Goal: Task Accomplishment & Management: Use online tool/utility

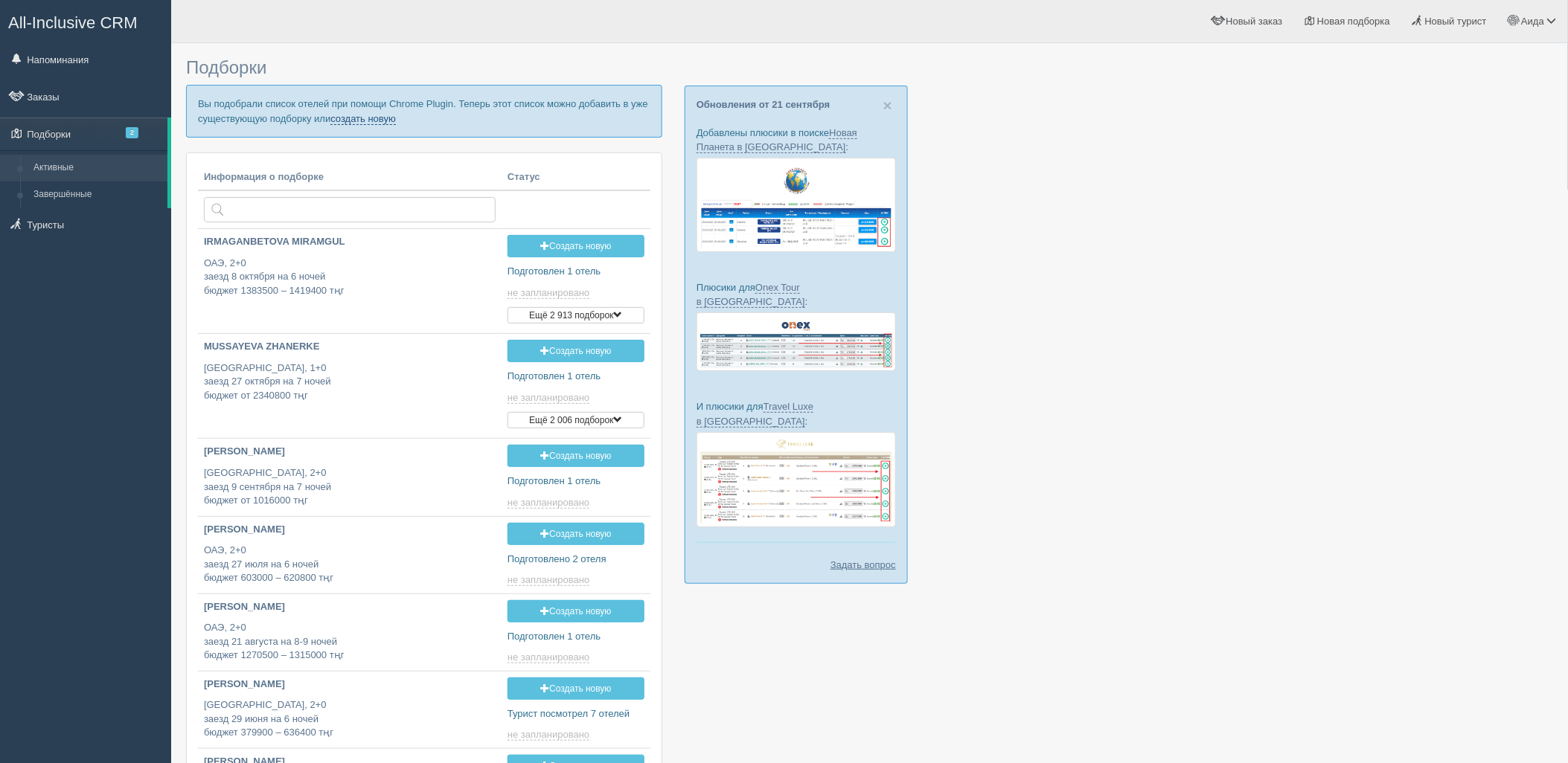
click at [355, 119] on link "создать новую" at bounding box center [363, 119] width 66 height 12
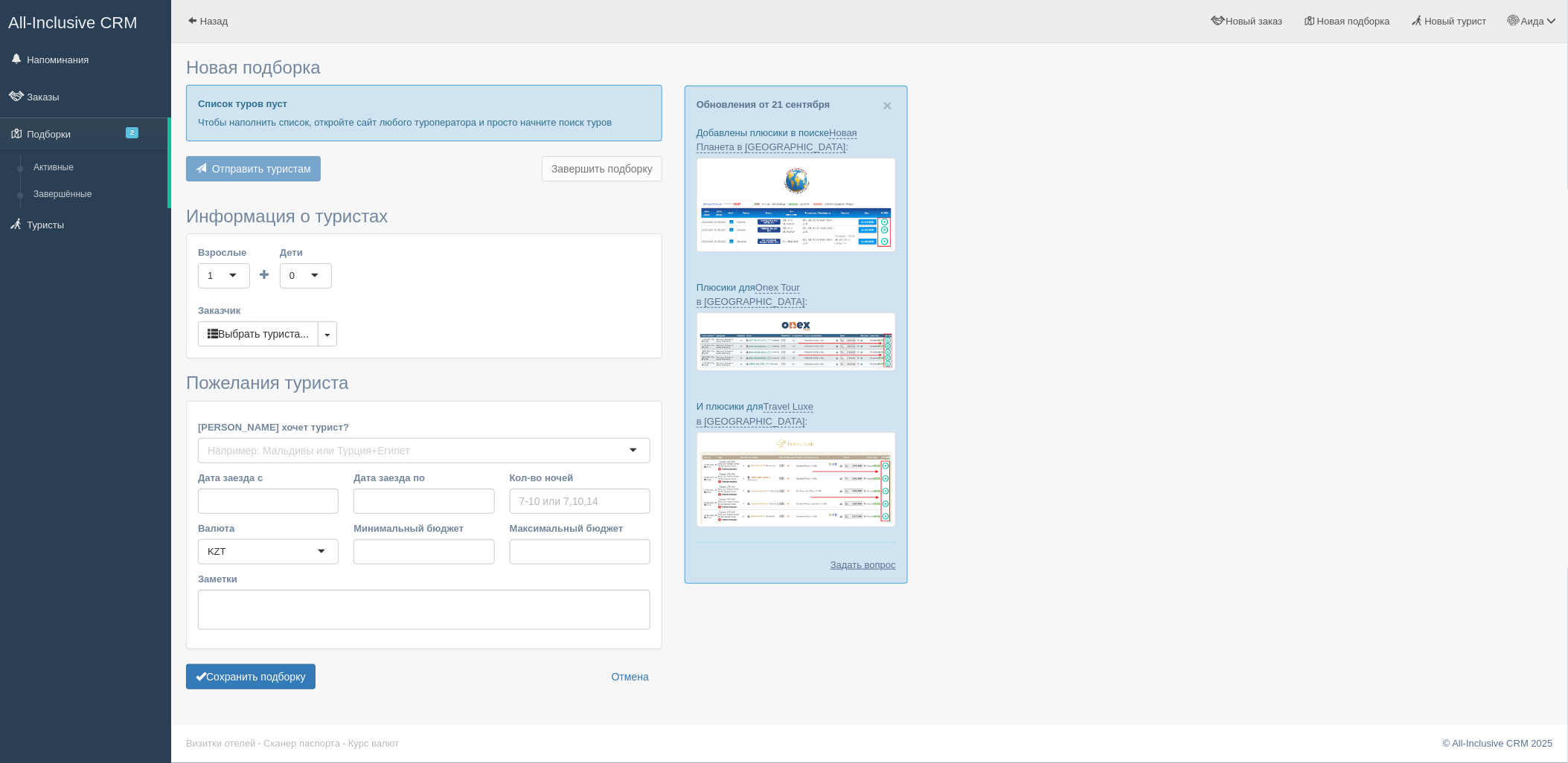
type input "7"
type input "3424600"
type input "5795900"
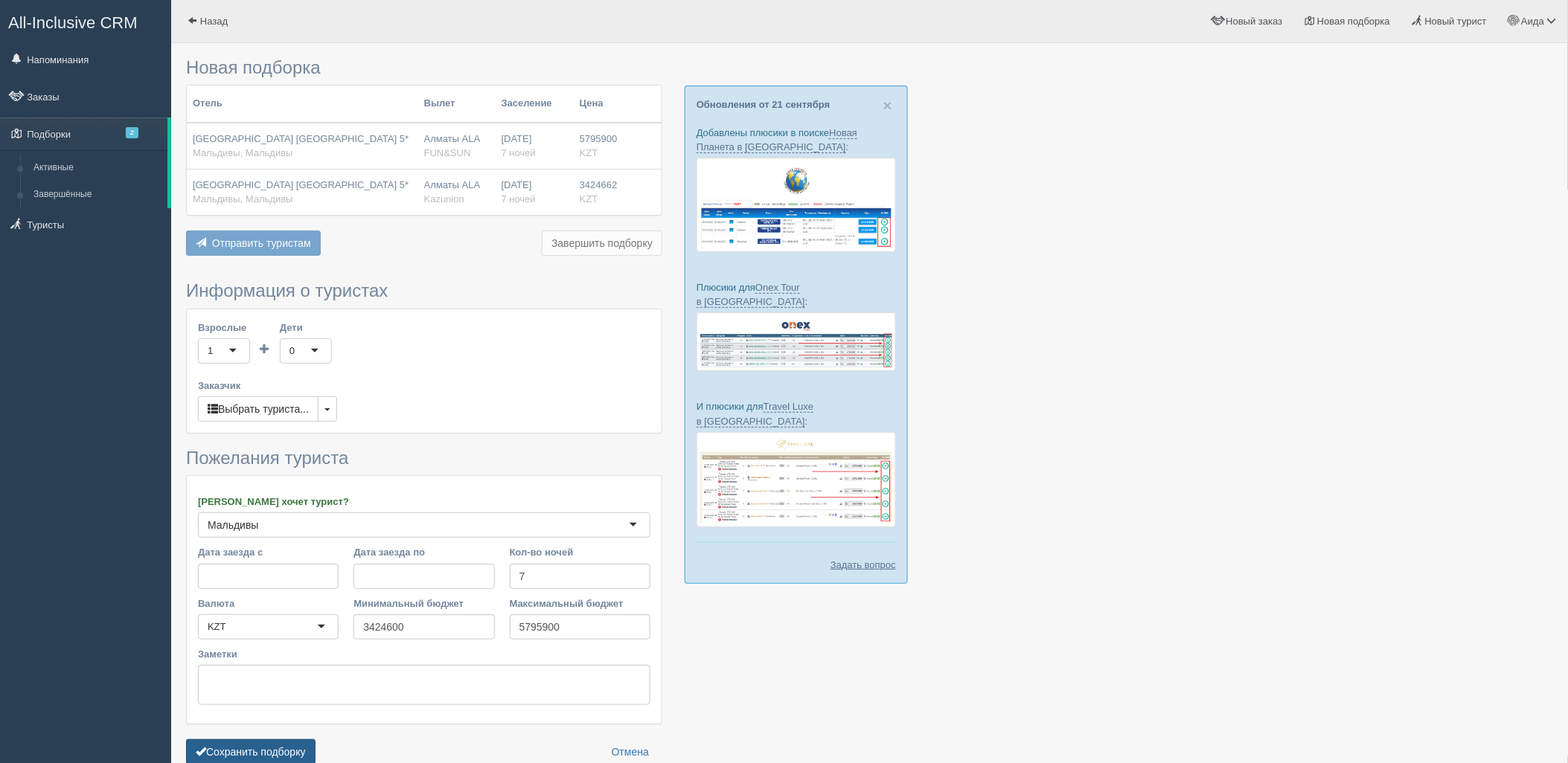
click at [277, 757] on button "Сохранить подборку" at bounding box center [250, 752] width 129 height 26
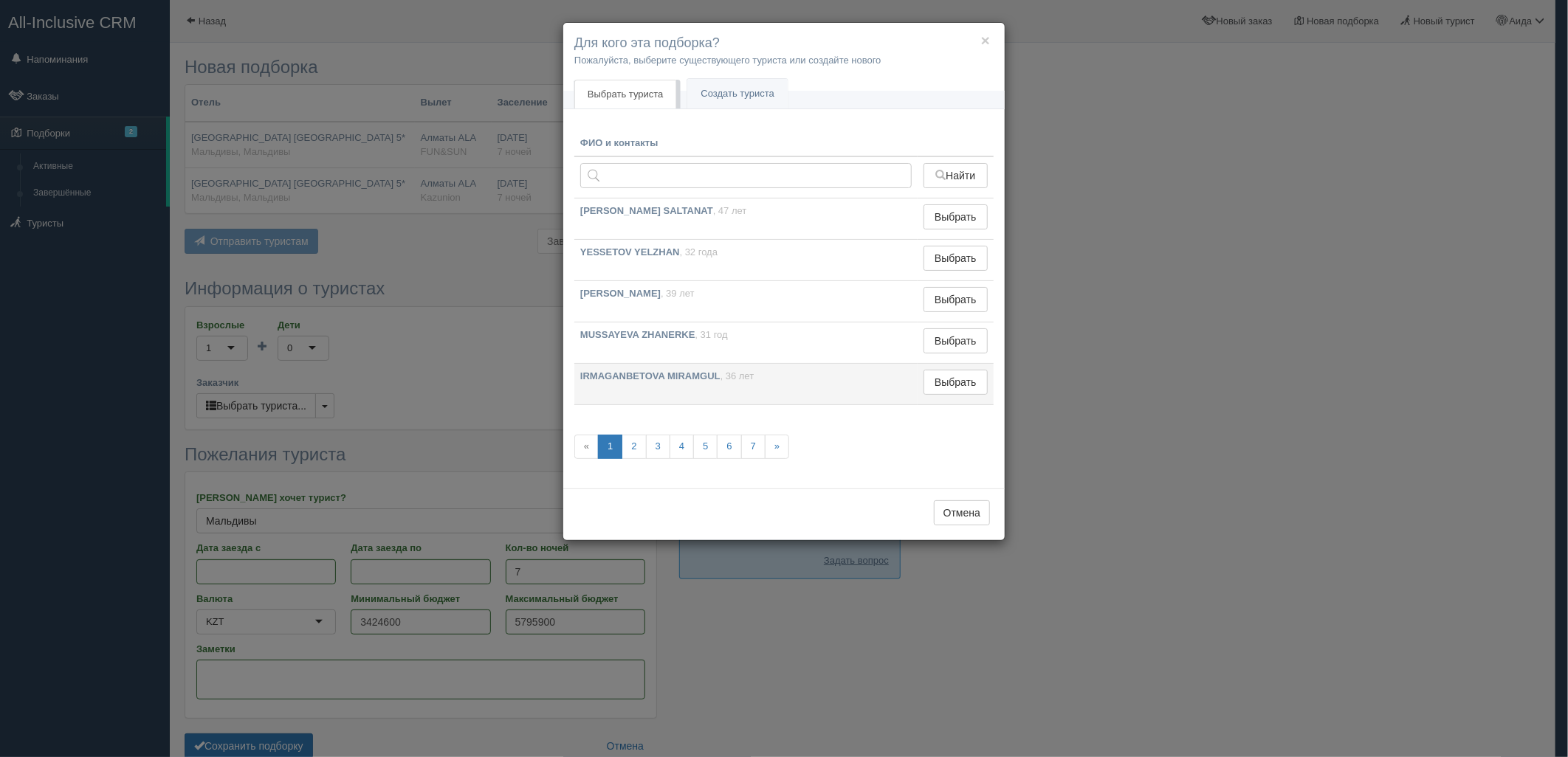
click at [924, 399] on td "Выбрать Выбран" at bounding box center [956, 385] width 76 height 42
click at [933, 393] on button "Выбрать" at bounding box center [956, 382] width 65 height 25
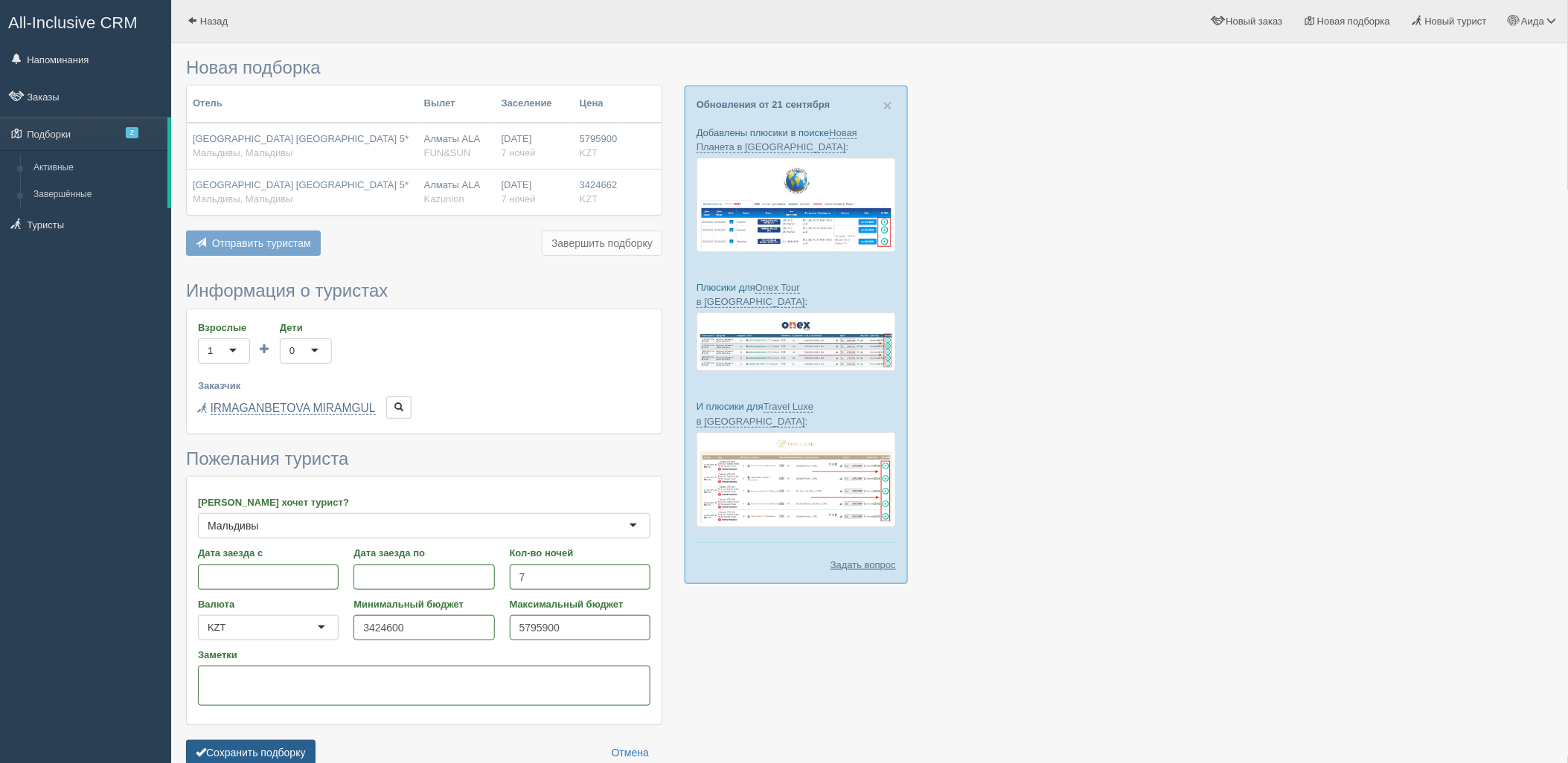
click at [253, 740] on button "Сохранить подборку" at bounding box center [250, 752] width 129 height 26
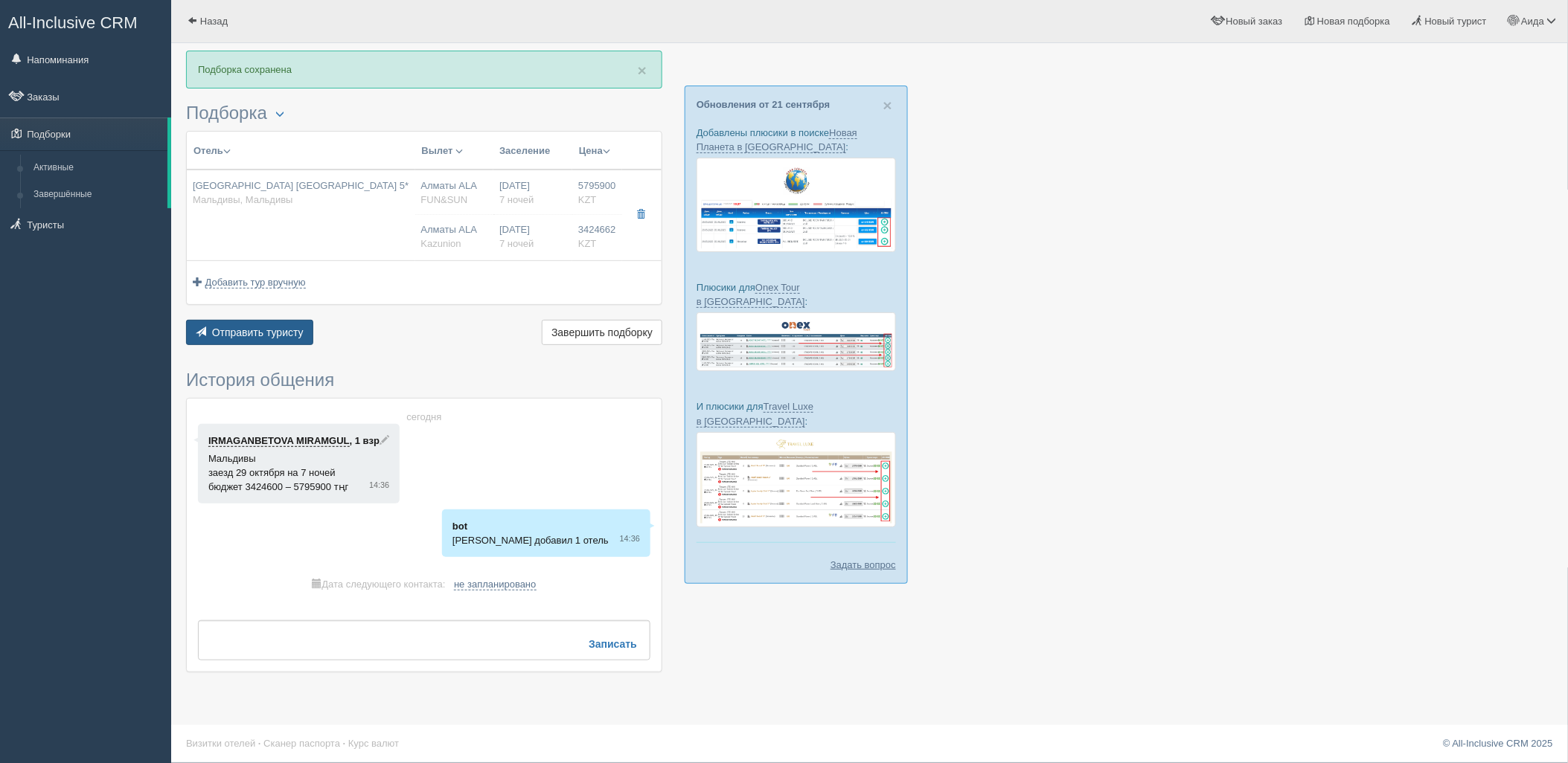
click at [269, 323] on button "Отправить туристу Отправить" at bounding box center [249, 333] width 128 height 26
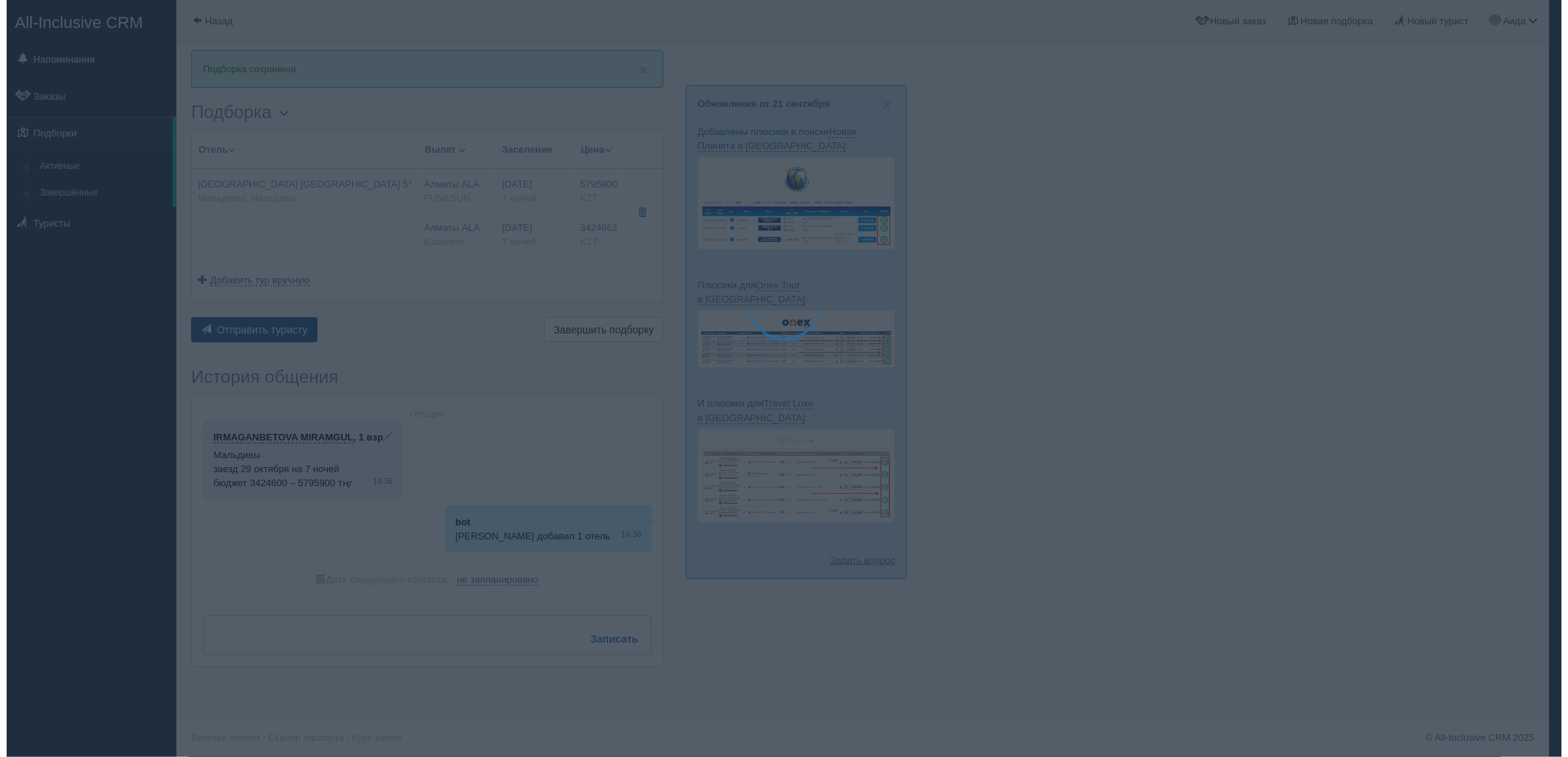
scroll to position [2, 0]
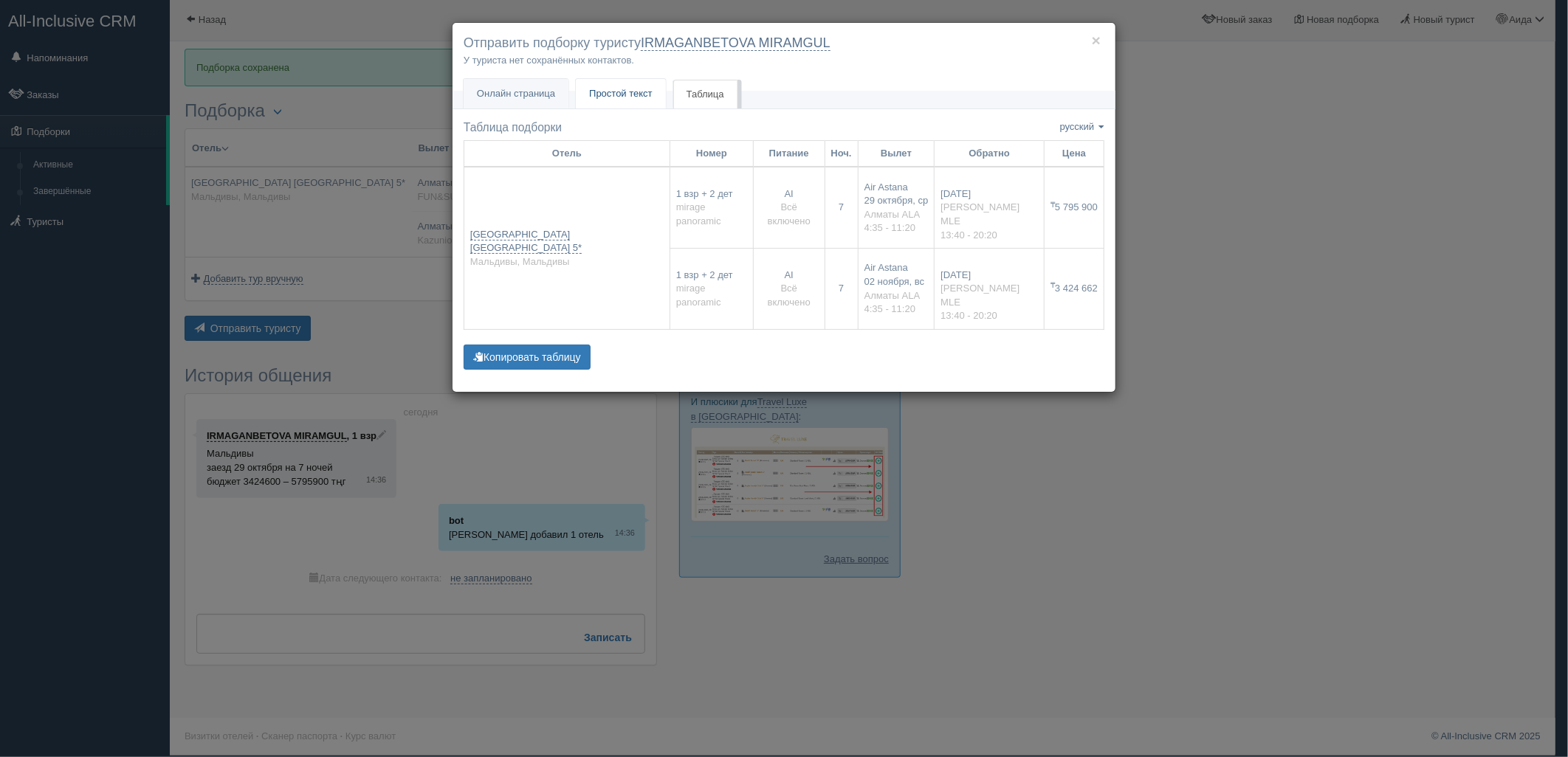
click at [639, 96] on span "Простой текст" at bounding box center [621, 94] width 64 height 11
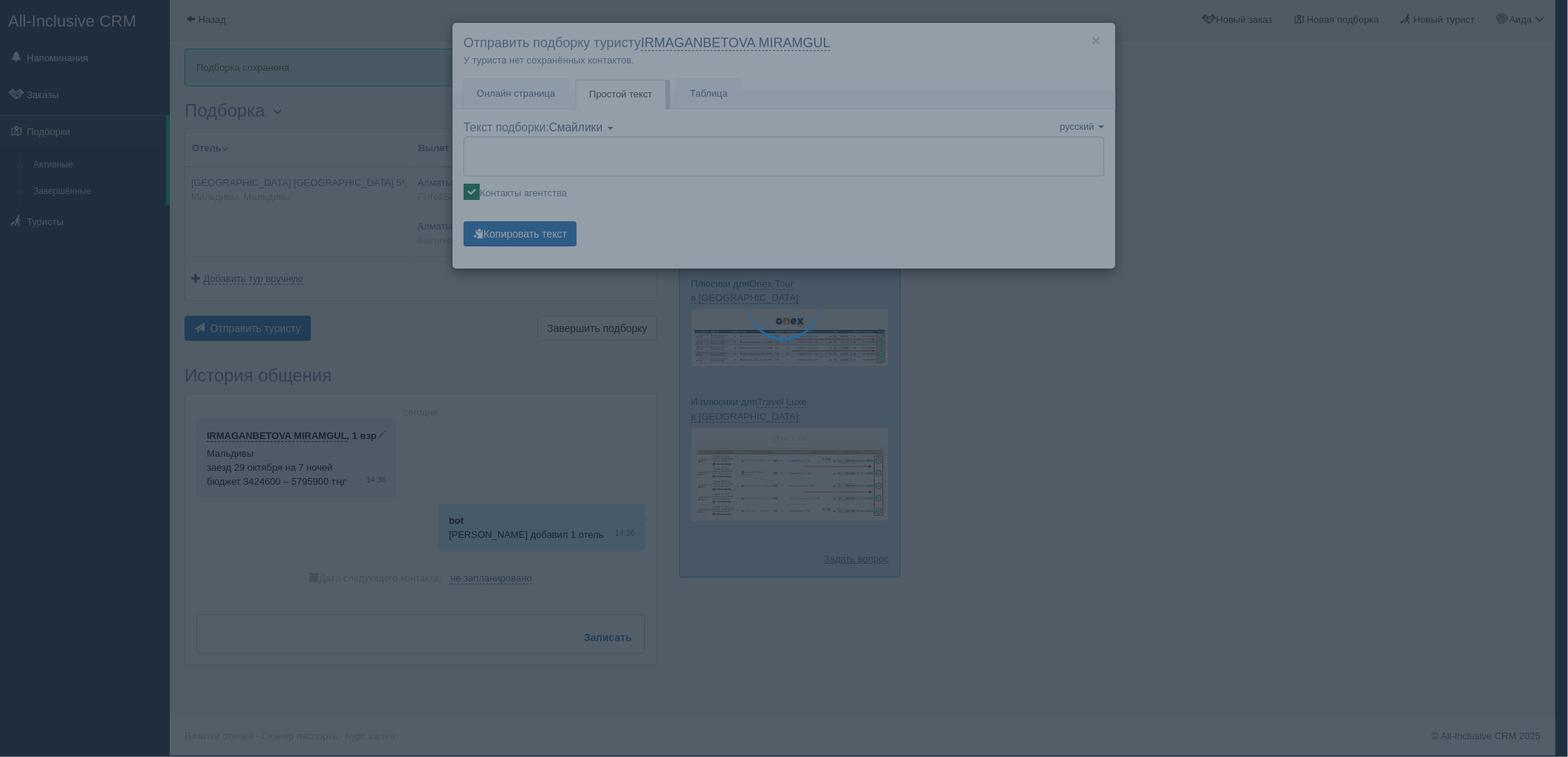
type textarea "🌞 Добрый день! Предлагаем Вам рассмотреть следующие варианты: 🌎 Мальдивы, Мальд…"
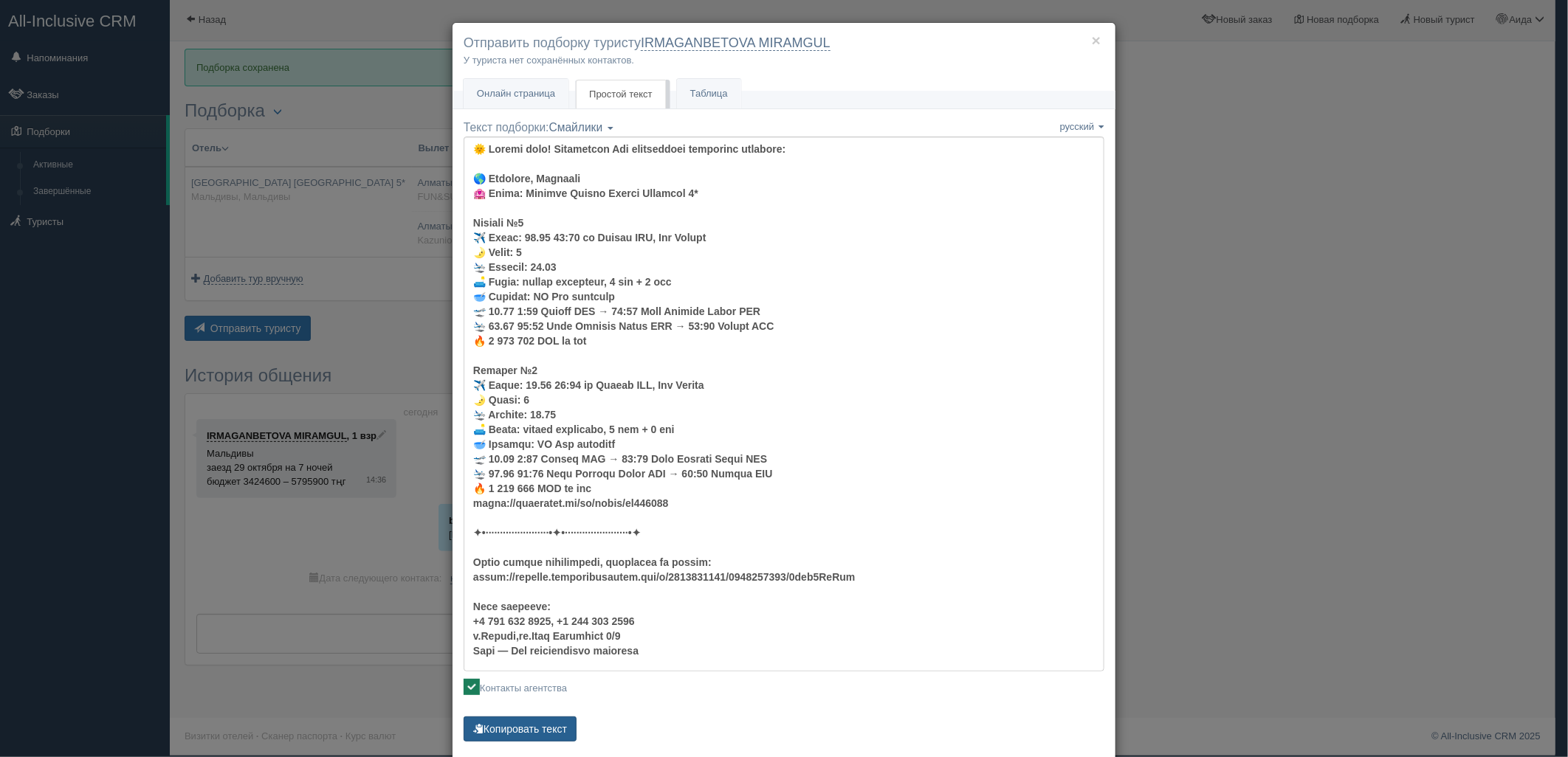
click at [514, 733] on button "Копировать текст" at bounding box center [520, 729] width 113 height 25
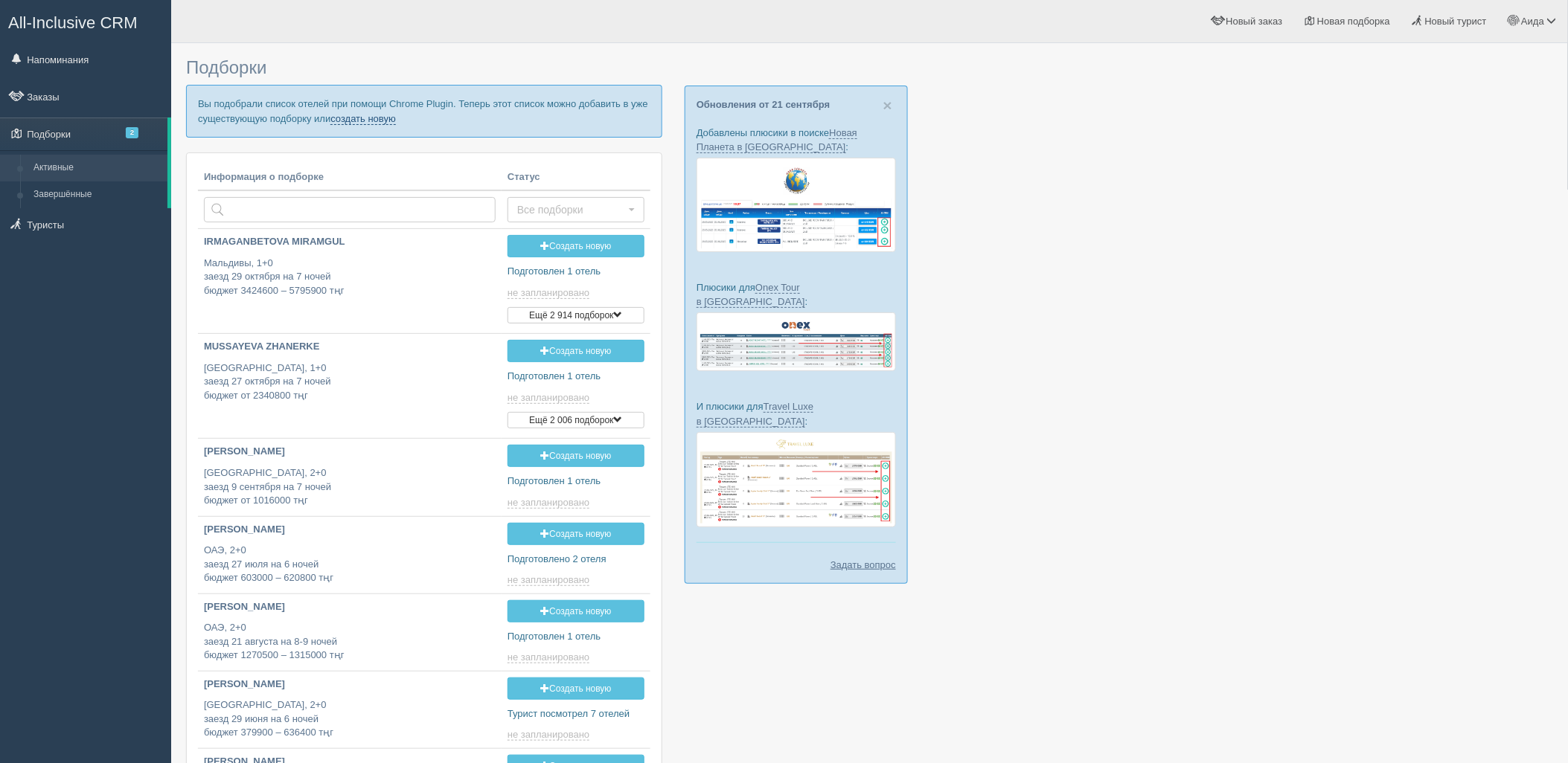
click at [375, 117] on link "создать новую" at bounding box center [363, 119] width 66 height 12
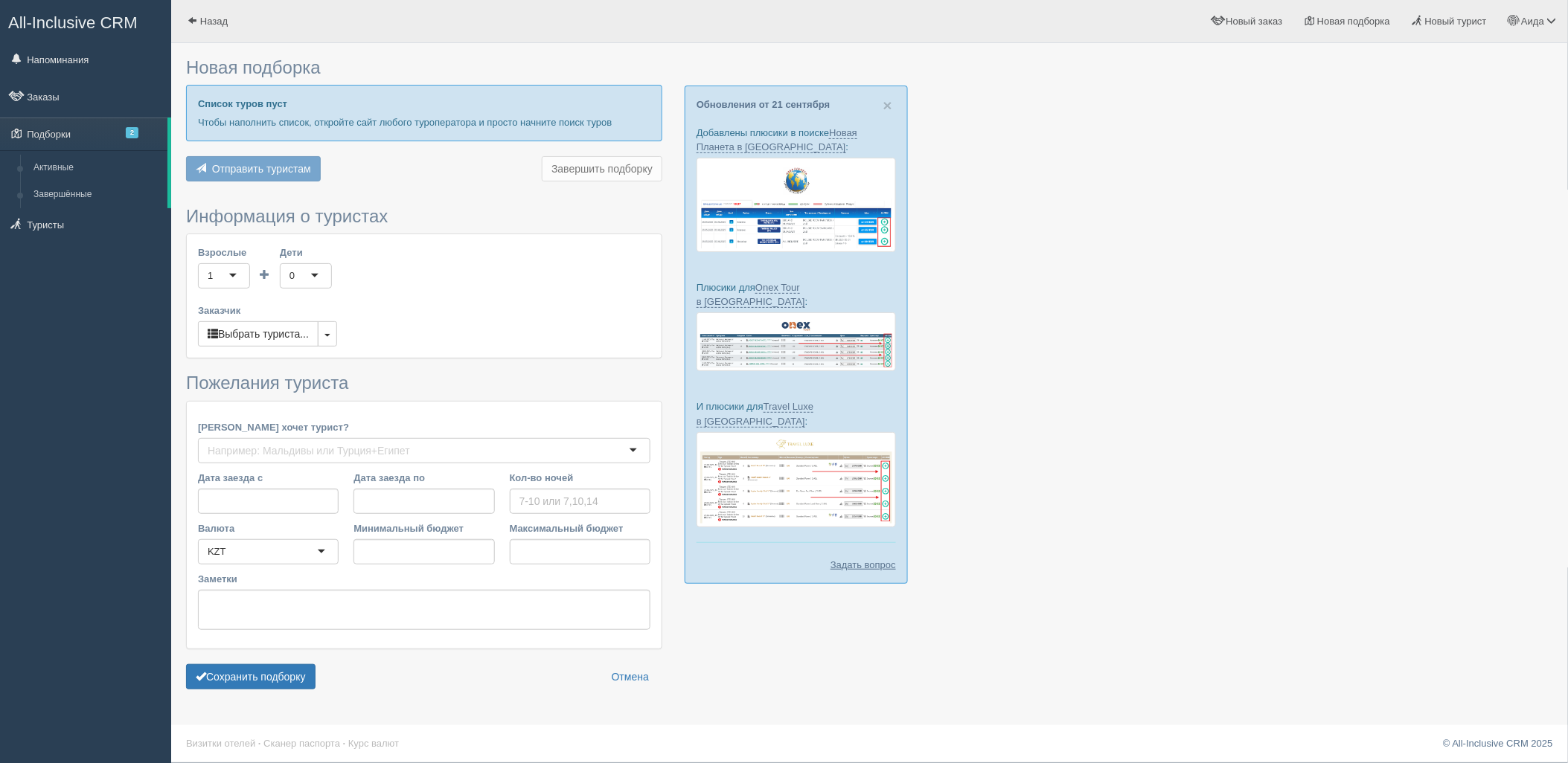
type input "7-10"
type input "5032600"
type input "5744200"
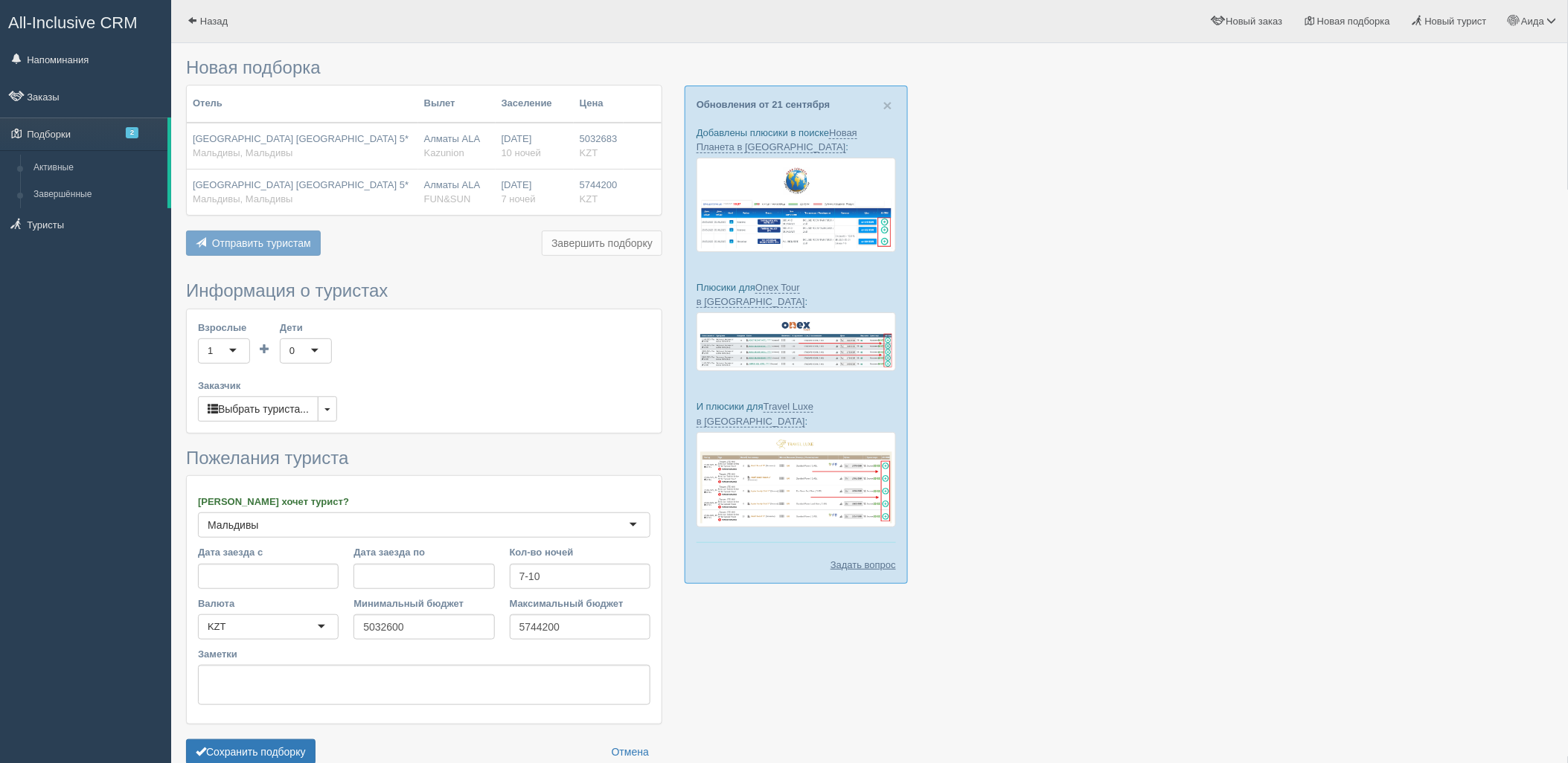
scroll to position [77, 0]
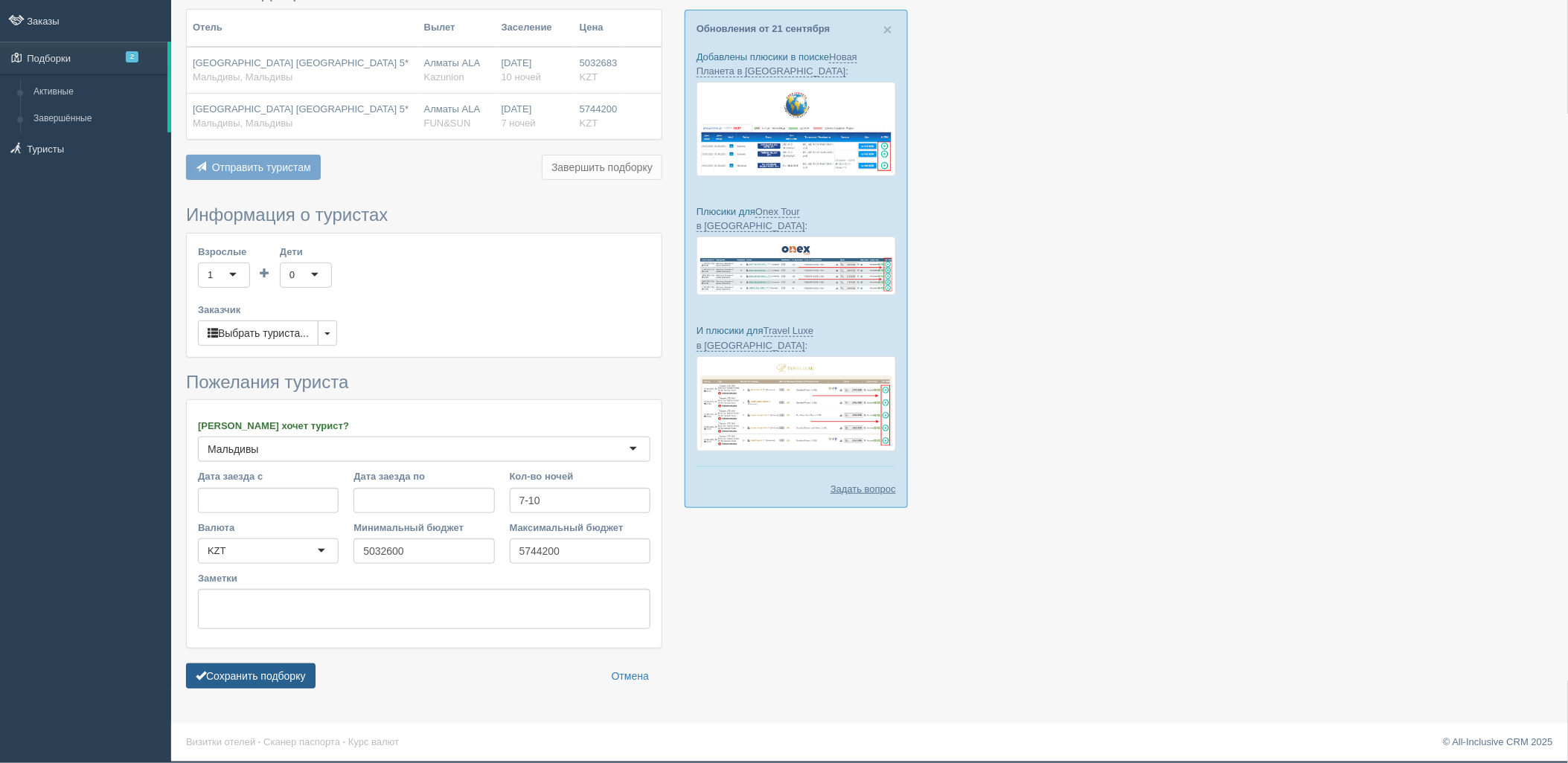
click at [275, 679] on button "Сохранить подборку" at bounding box center [250, 676] width 129 height 26
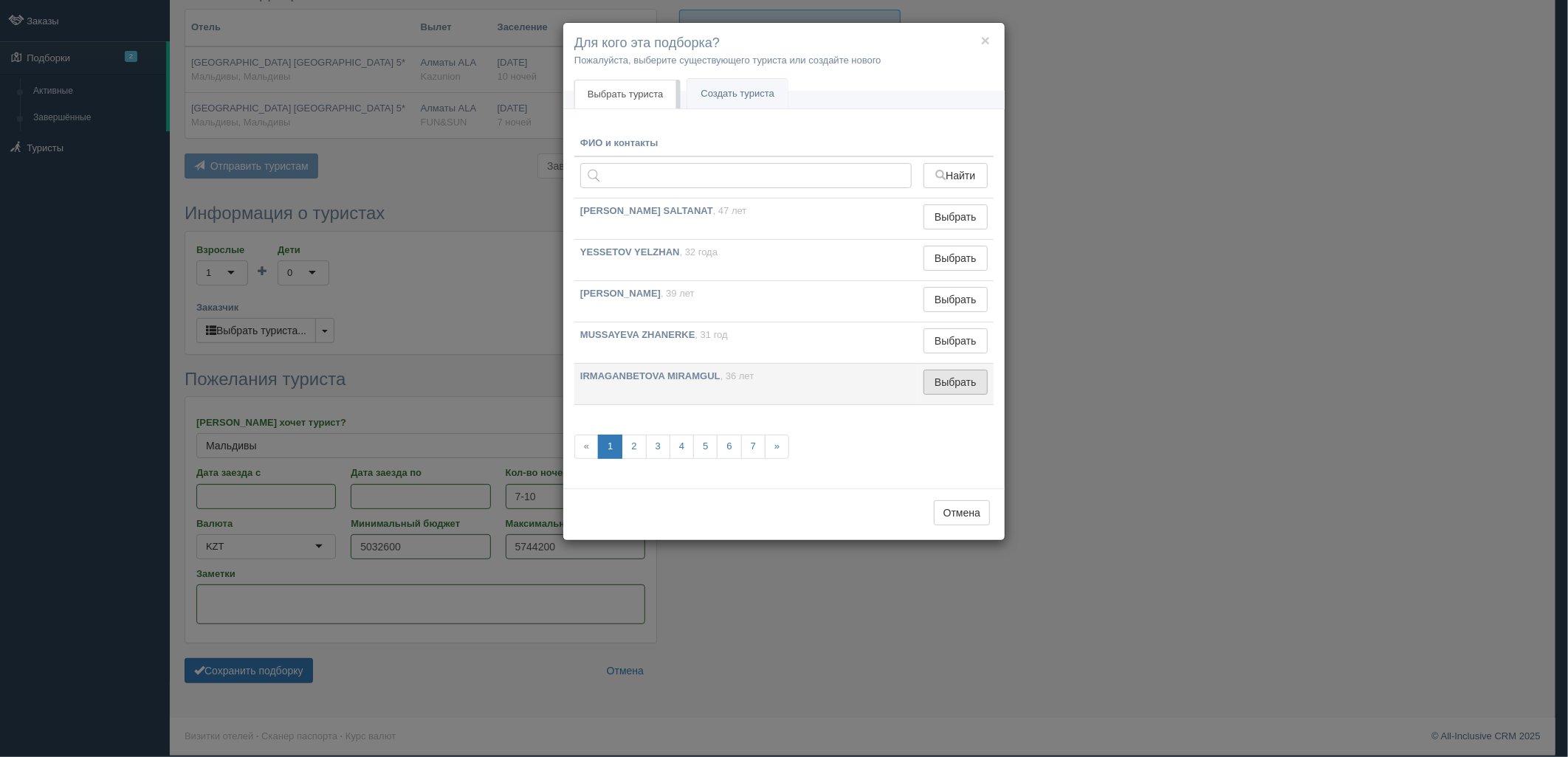
click at [950, 381] on button "Выбрать" at bounding box center [956, 382] width 65 height 25
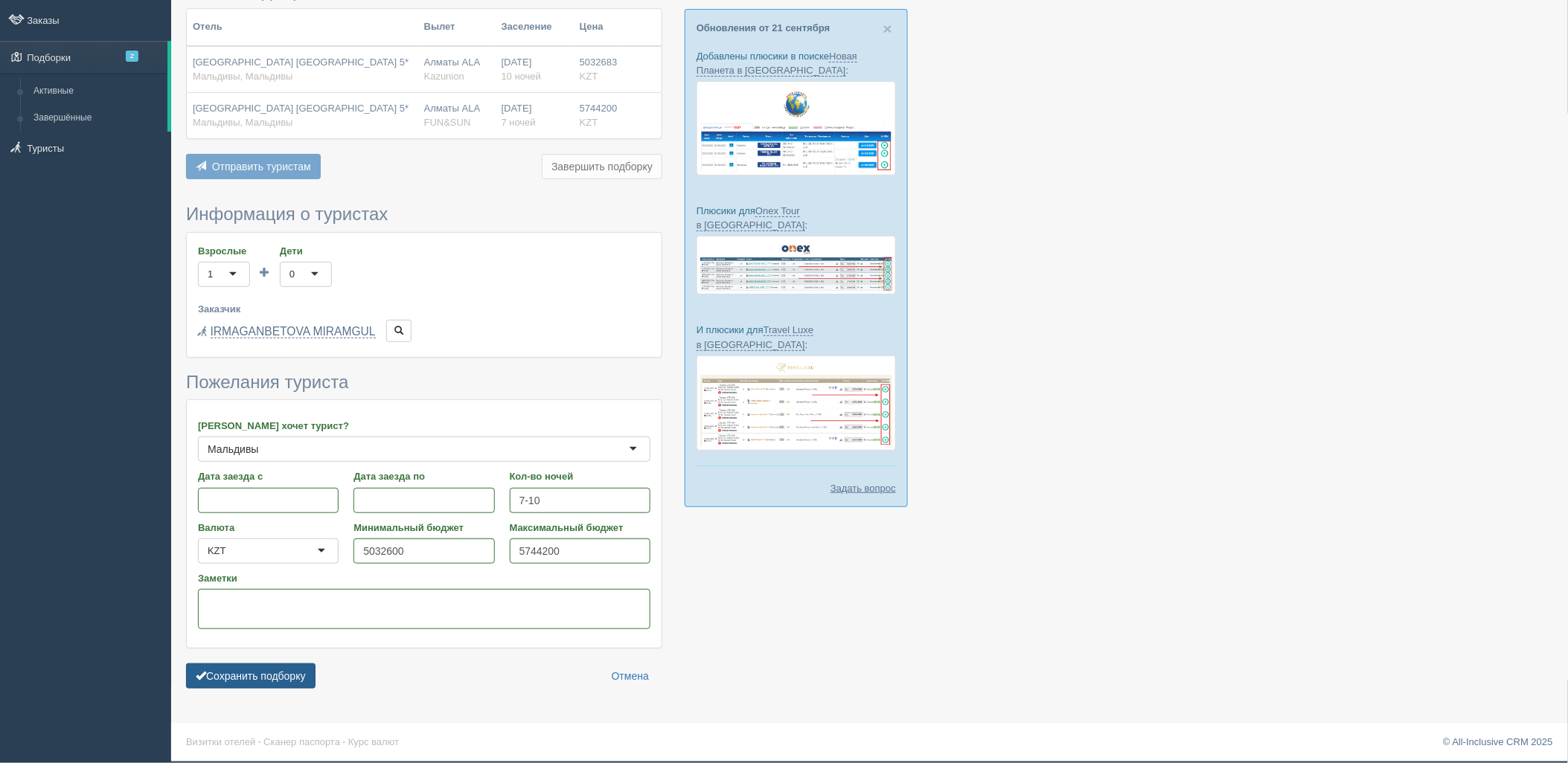
click at [244, 687] on button "Сохранить подборку" at bounding box center [250, 676] width 129 height 26
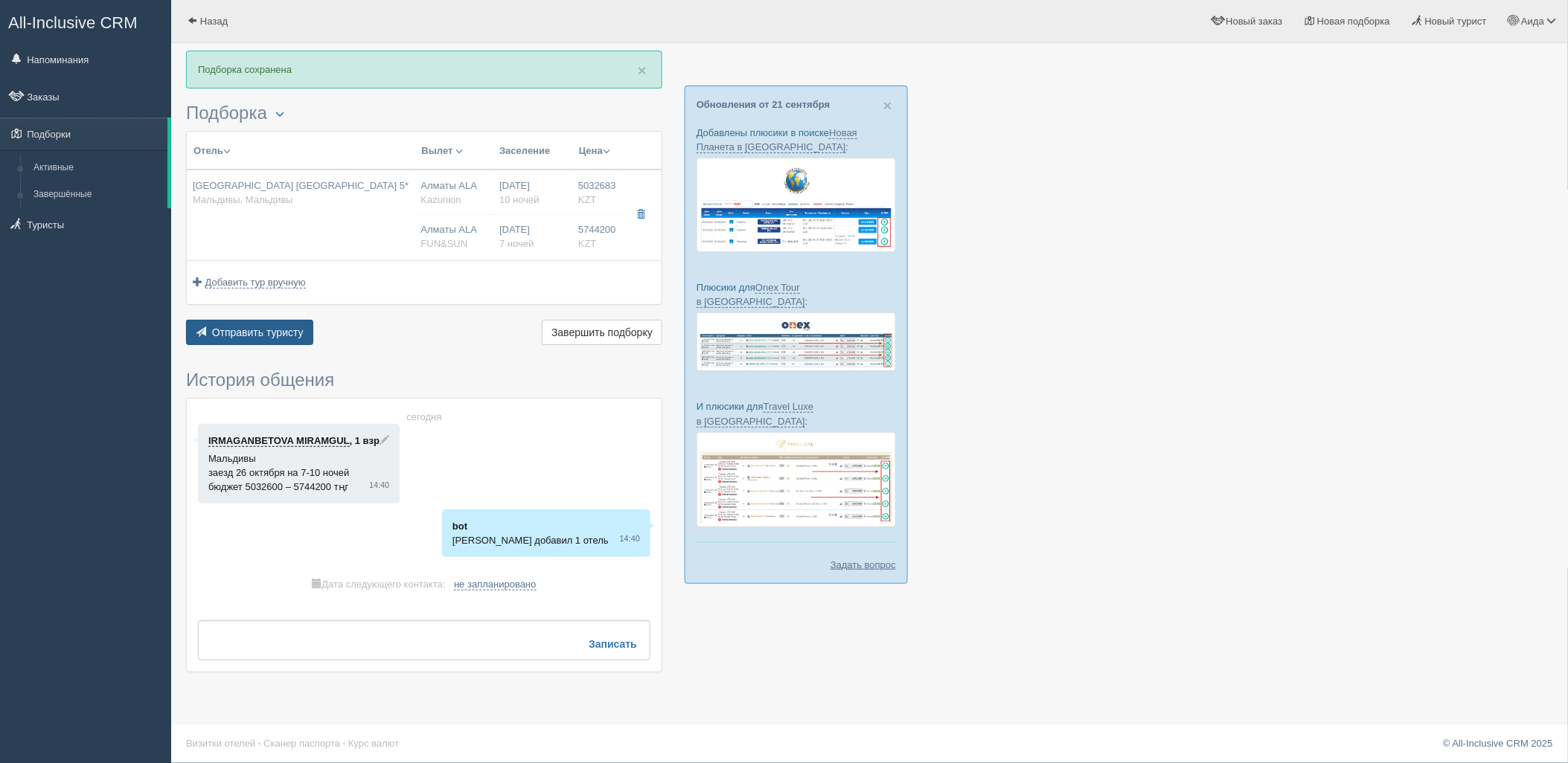
click at [258, 341] on button "Отправить туристу Отправить" at bounding box center [249, 333] width 128 height 26
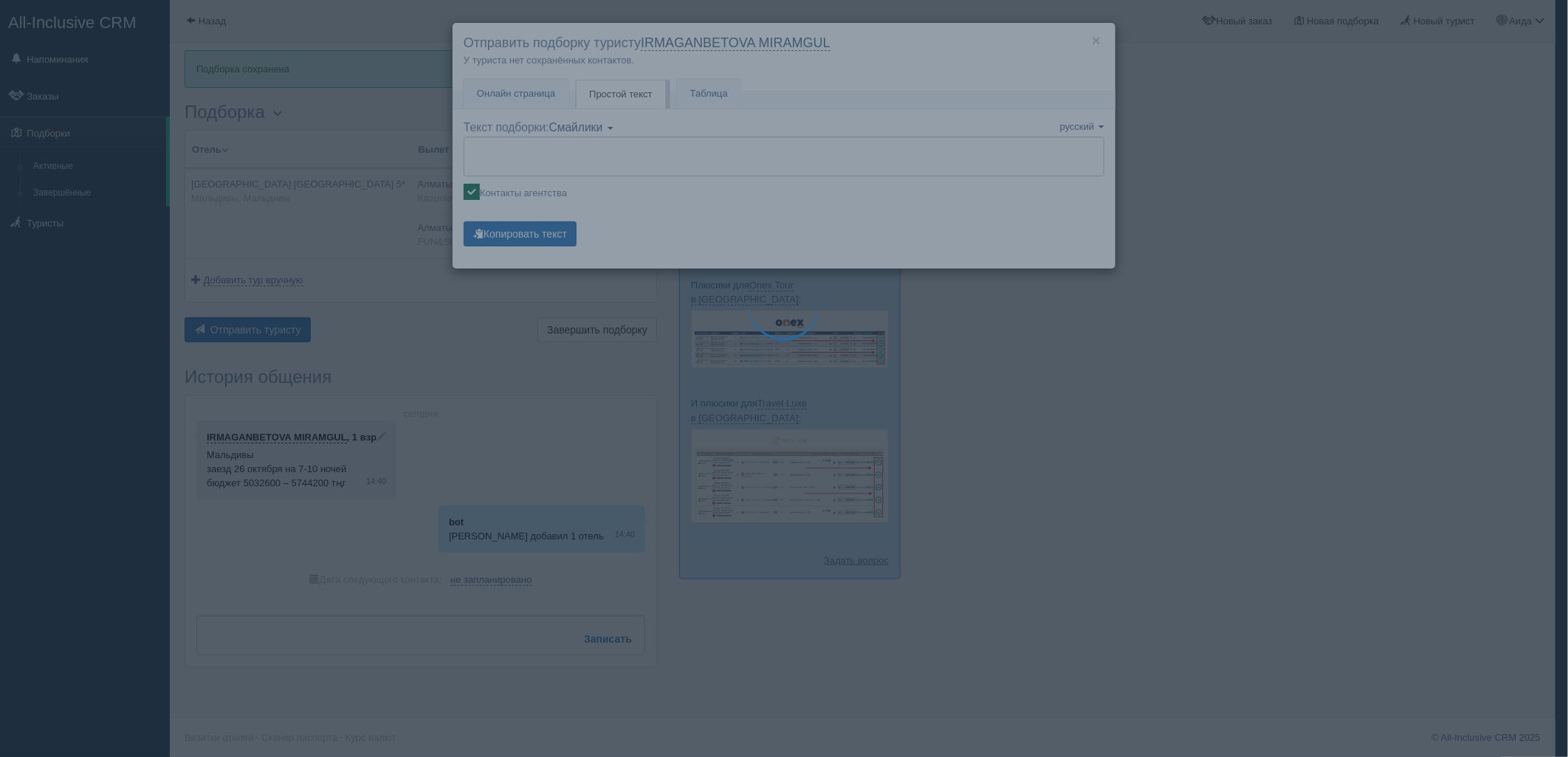
type textarea "🌞 Loremi dolo! Sitametcon Adi elitseddoei temporinc utlabore: 🌎 Etdolore, Magna…"
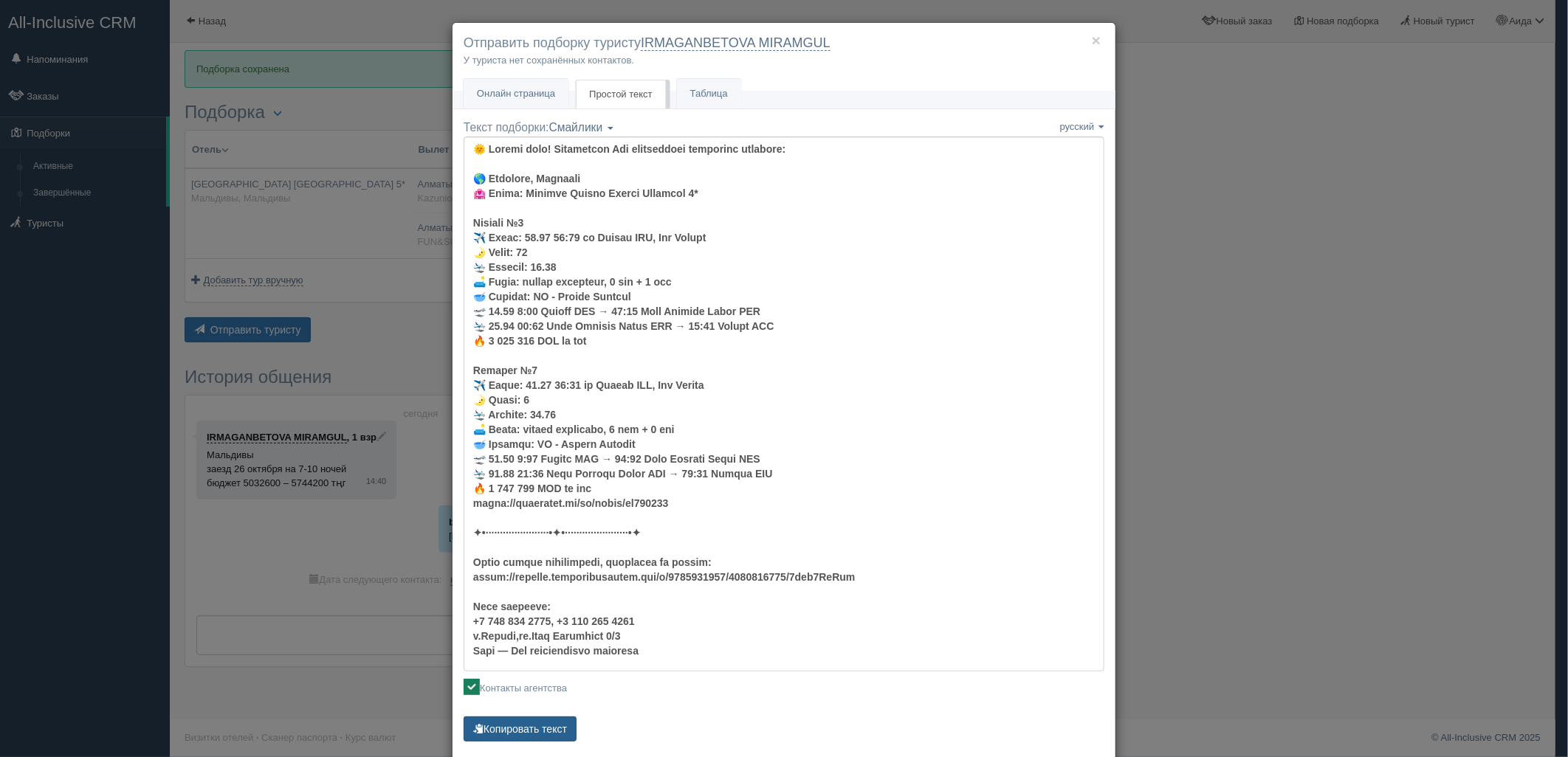
click at [537, 734] on button "Копировать текст" at bounding box center [520, 729] width 113 height 25
